Goal: Task Accomplishment & Management: Manage account settings

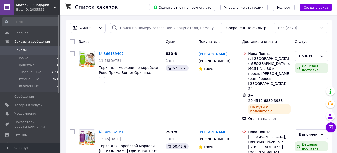
click at [42, 3] on span "Магазин -"Подарки"(Овощерезки, [PERSON_NAME],товары для дому,кухни, детей, одеж…" at bounding box center [35, 5] width 38 height 5
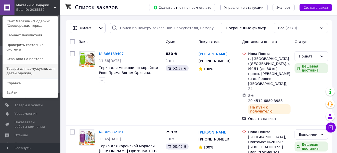
click at [35, 66] on link "Товары для дому,кухни, для детей,одежда,..." at bounding box center [30, 71] width 55 height 14
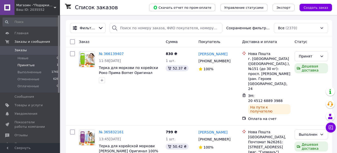
click at [35, 66] on li "Принятые 1" at bounding box center [31, 65] width 62 height 7
